Goal: Navigation & Orientation: Find specific page/section

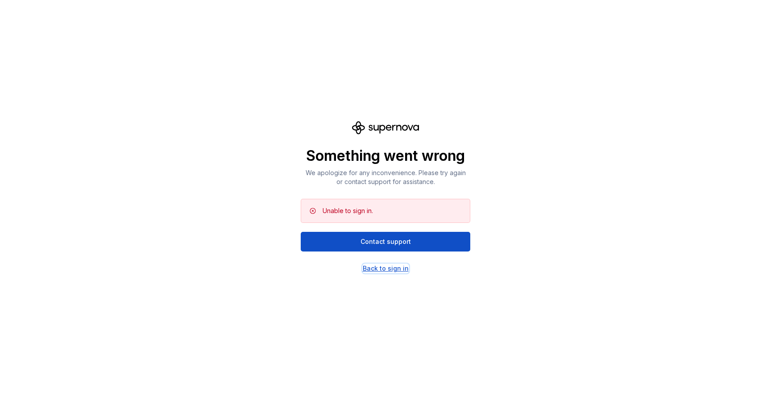
click at [388, 269] on div "Back to sign in" at bounding box center [386, 268] width 46 height 9
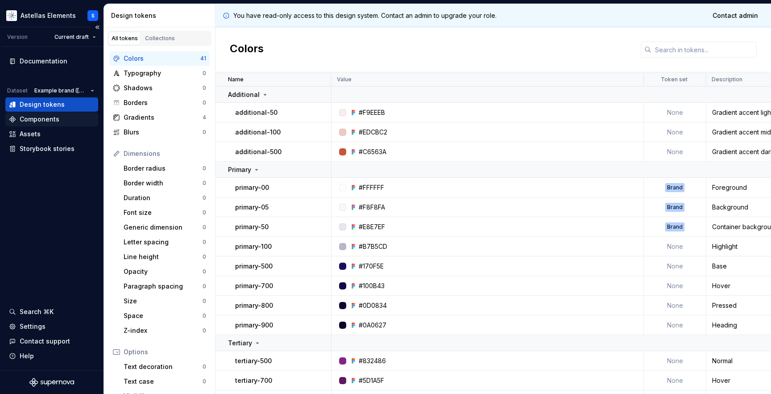
click at [35, 116] on div "Components" at bounding box center [40, 119] width 40 height 9
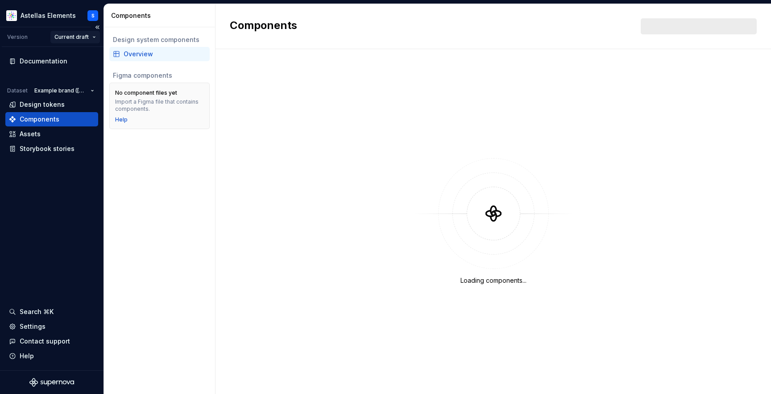
click at [87, 41] on html "Astellas Elements S Version Current draft Documentation Dataset Example brand (…" at bounding box center [385, 197] width 771 height 394
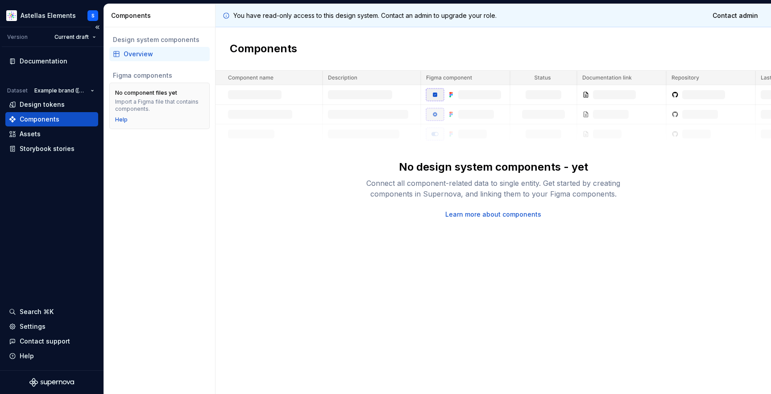
click at [42, 35] on html "Astellas Elements S Version Current draft Documentation Dataset Example brand (…" at bounding box center [385, 197] width 771 height 394
click at [91, 18] on html "Astellas Elements S Version Current draft Documentation Dataset Example brand (…" at bounding box center [385, 197] width 771 height 394
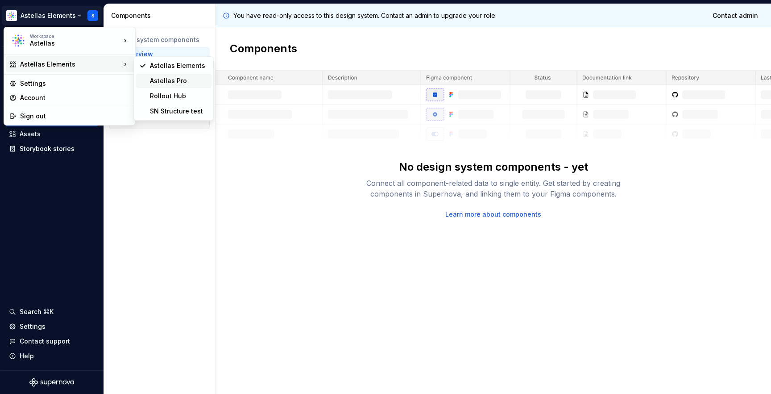
click at [157, 79] on div "Astellas Pro" at bounding box center [179, 80] width 58 height 9
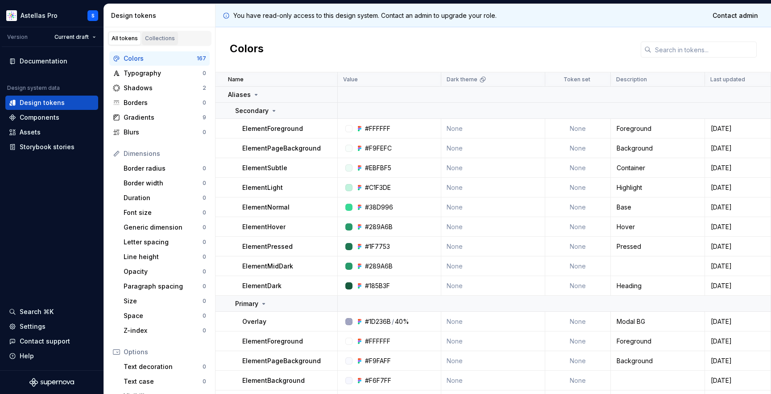
click at [161, 38] on div "Collections" at bounding box center [160, 38] width 30 height 7
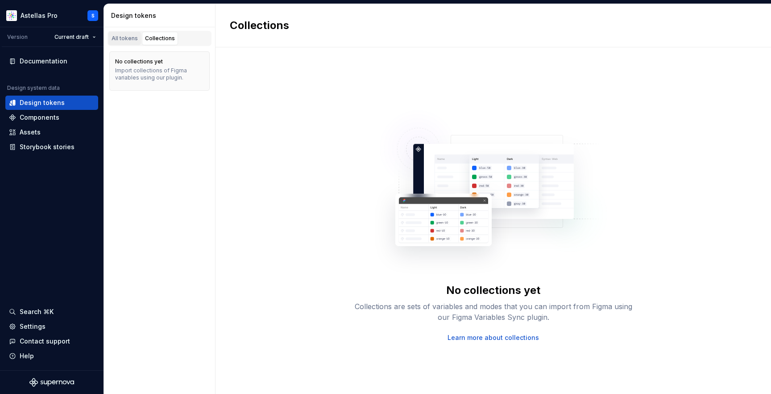
click at [124, 41] on div "All tokens" at bounding box center [125, 38] width 26 height 7
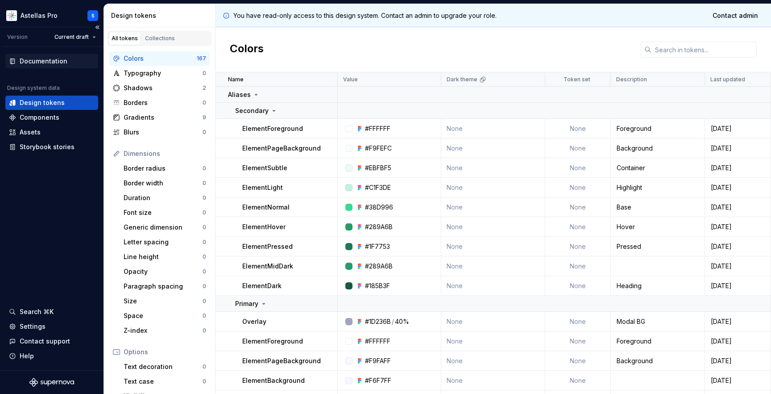
click at [39, 63] on div "Documentation" at bounding box center [44, 61] width 48 height 9
